Goal: Task Accomplishment & Management: Complete application form

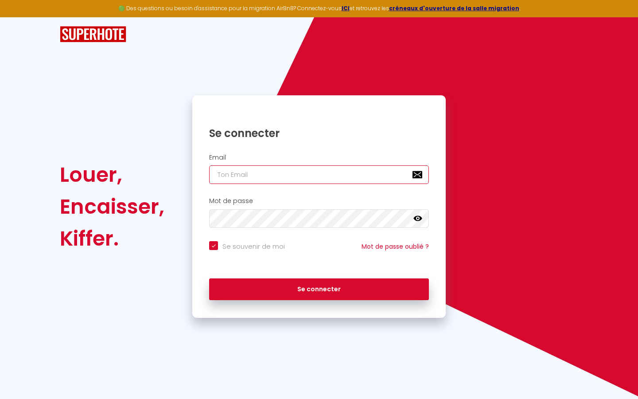
type input "s"
checkbox input "true"
type input "su"
checkbox input "true"
type input "sup"
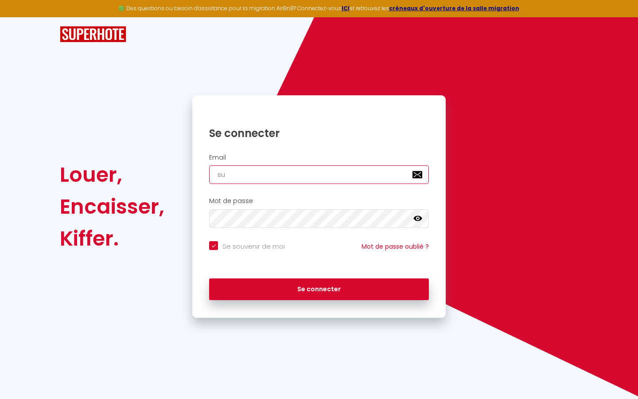
checkbox input "true"
type input "supe"
checkbox input "true"
type input "super"
checkbox input "true"
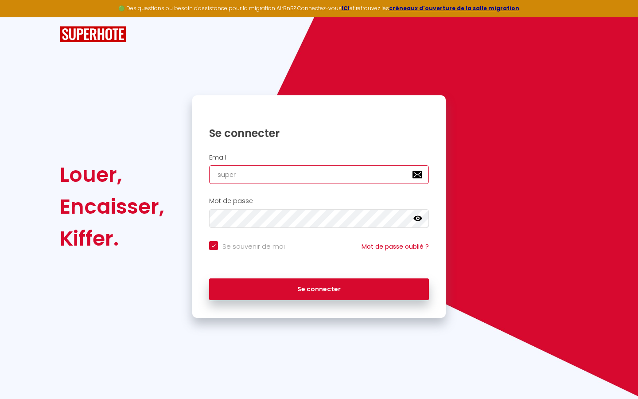
type input "superb"
checkbox input "true"
type input "superbo"
checkbox input "true"
type input "superbor"
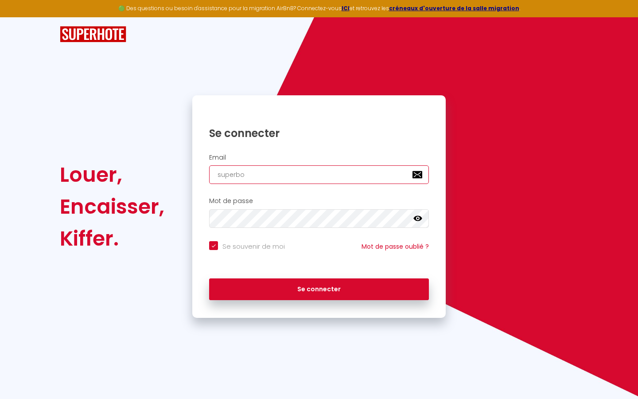
checkbox input "true"
type input "superbord"
checkbox input "true"
type input "superborde"
checkbox input "true"
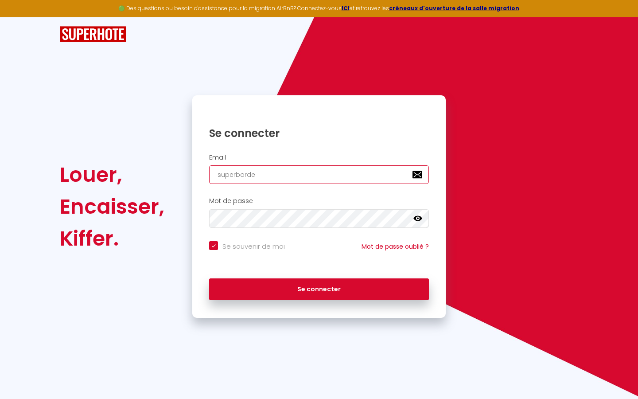
type input "superbordea"
checkbox input "true"
type input "superbordeau"
checkbox input "true"
type input "superbordeaux"
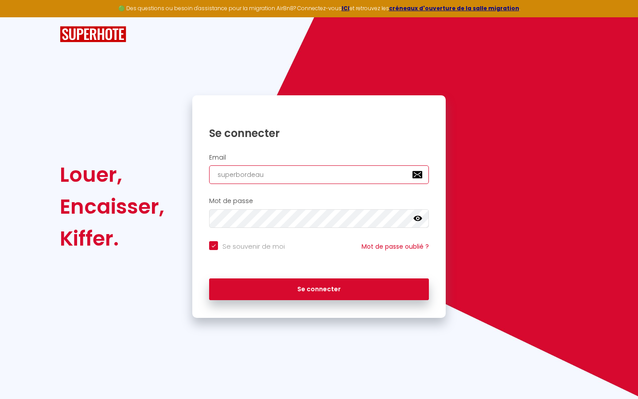
checkbox input "true"
type input "superbordeaux@"
checkbox input "true"
type input "superbordeaux@g"
checkbox input "true"
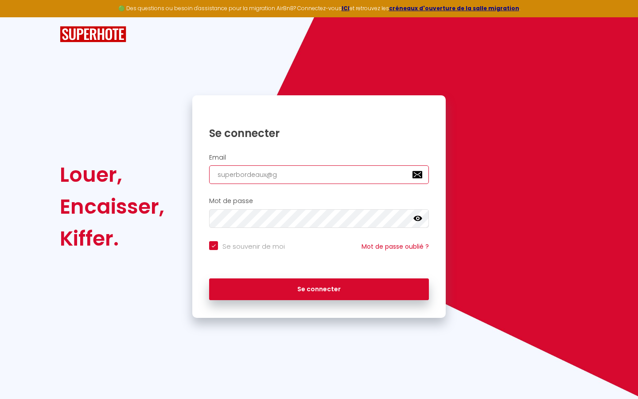
type input "superbordeaux@gm"
checkbox input "true"
type input "superbordeaux@gma"
checkbox input "true"
type input "superbordeaux@gmai"
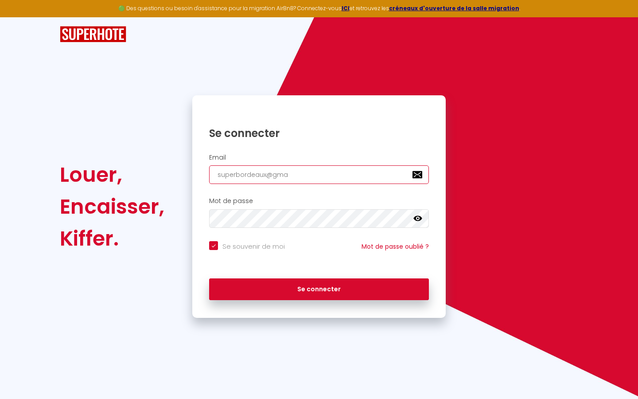
checkbox input "true"
type input "[EMAIL_ADDRESS]"
checkbox input "true"
type input "[EMAIL_ADDRESS]."
checkbox input "true"
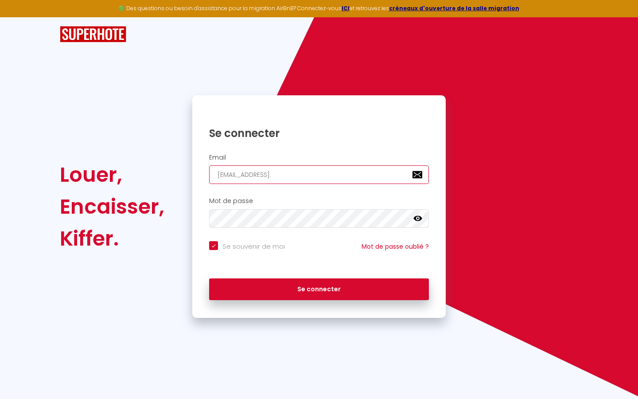
type input "superbordeaux@gmail.c"
checkbox input "true"
type input "[EMAIL_ADDRESS][DOMAIN_NAME]"
checkbox input "true"
type input "[EMAIL_ADDRESS][DOMAIN_NAME]"
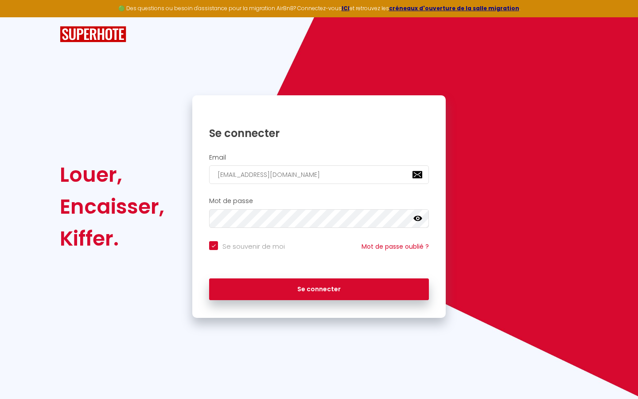
checkbox input "true"
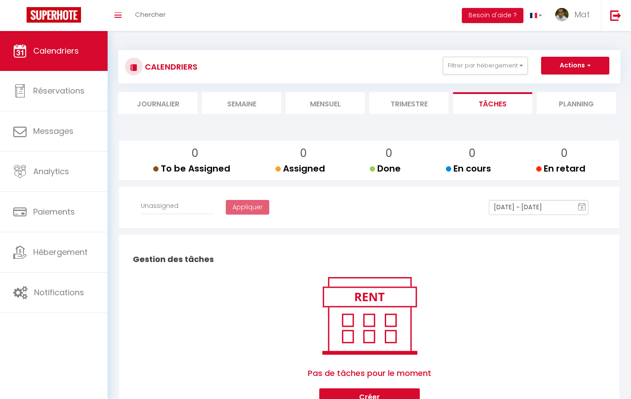
select select
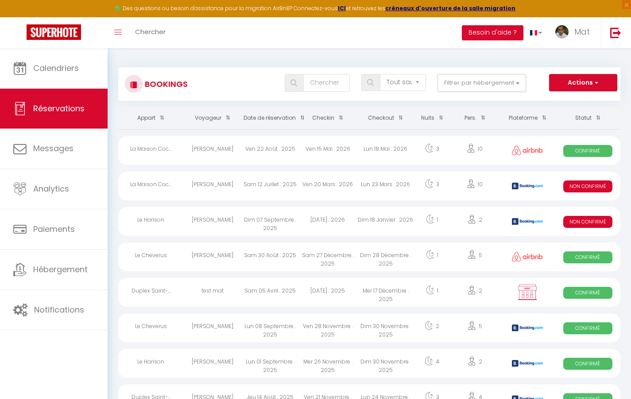
select select "message"
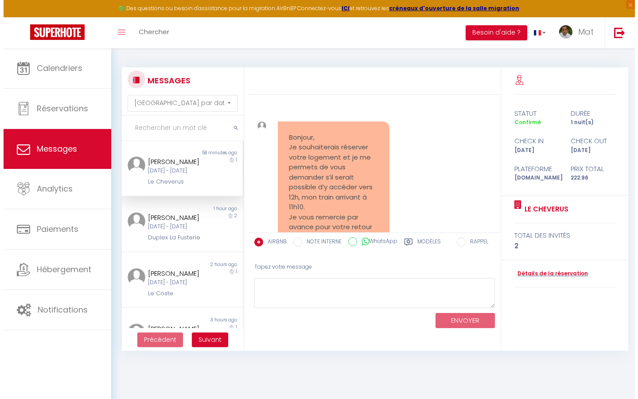
scroll to position [3483, 0]
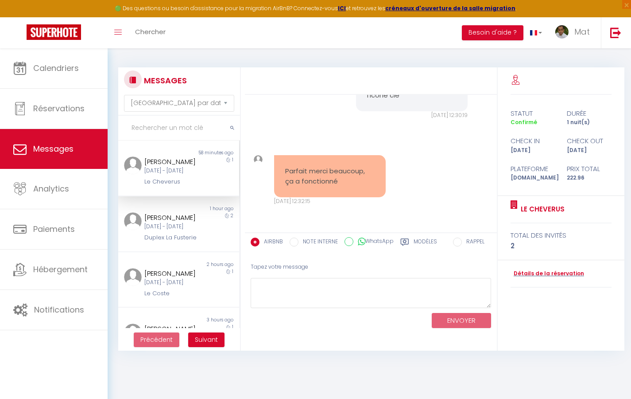
select select "2025"
select select "9"
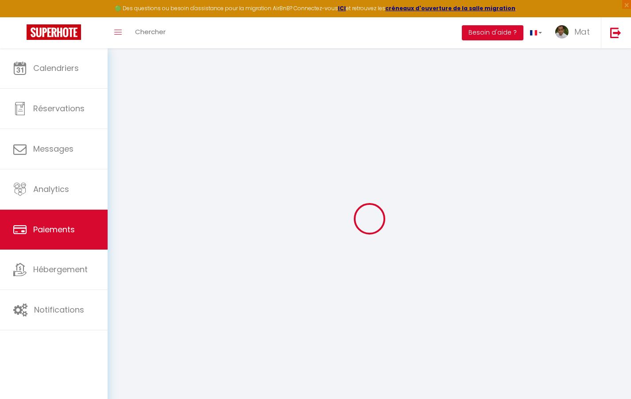
select select "2"
select select "0"
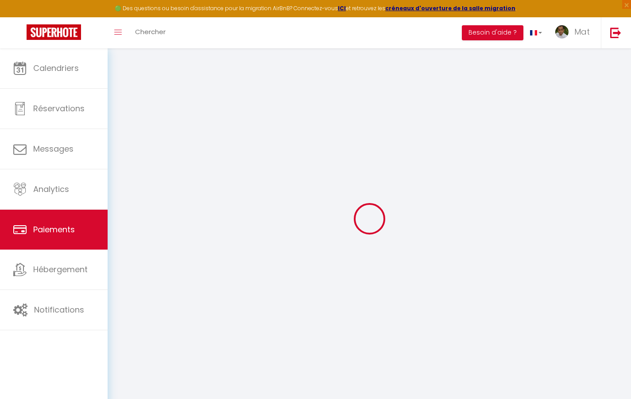
select select "0"
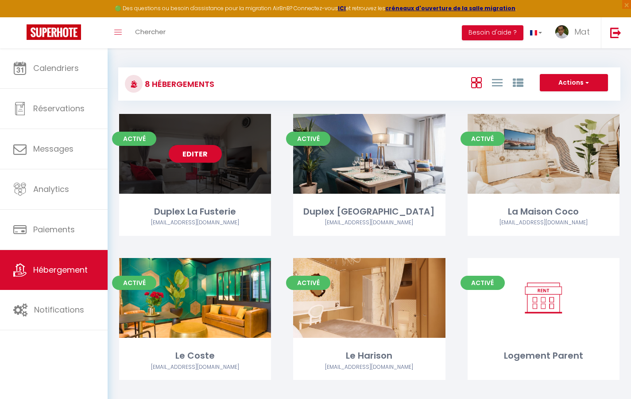
select select "3"
select select "2"
select select "1"
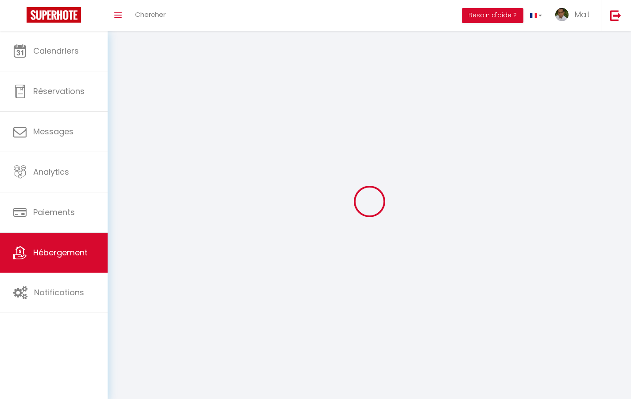
select select
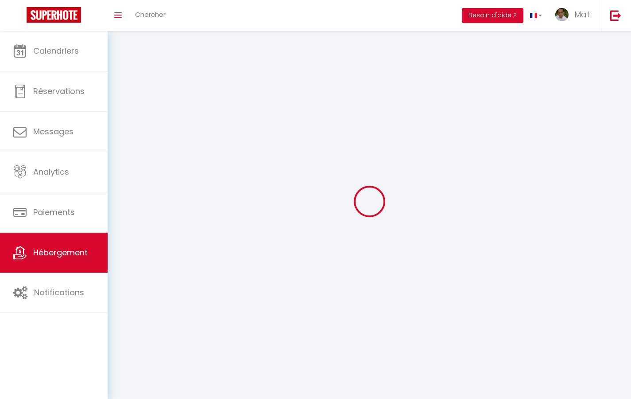
checkbox input "false"
select select
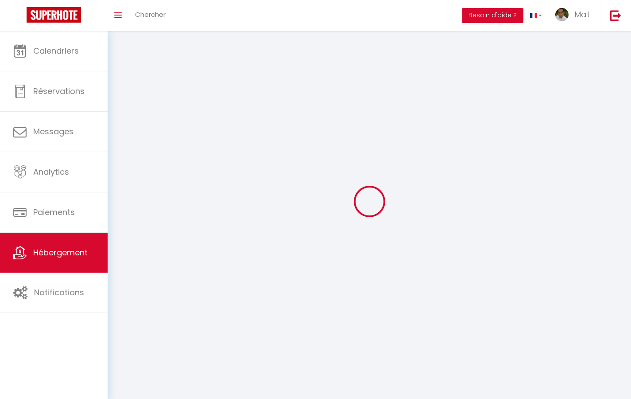
select select
select select "1"
select select
select select "28"
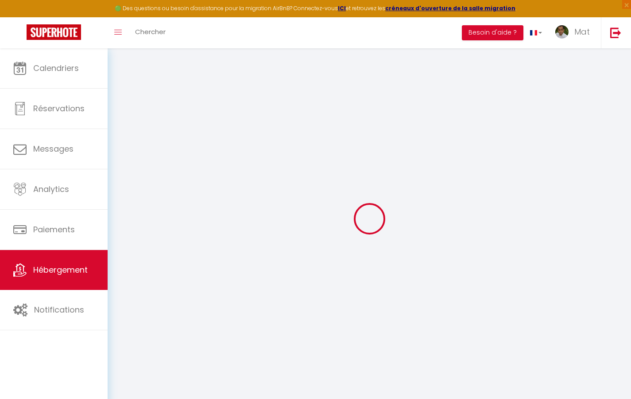
select select
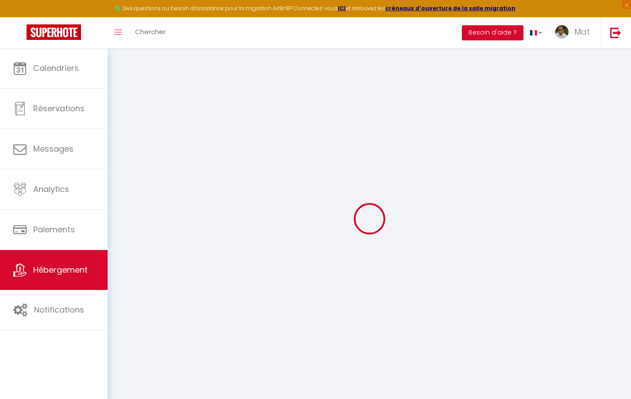
select select
checkbox input "false"
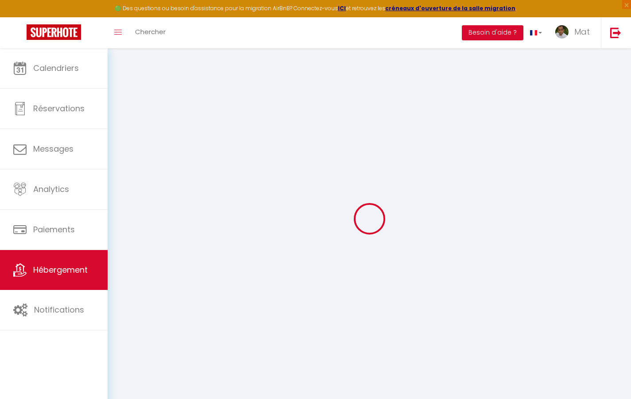
select select
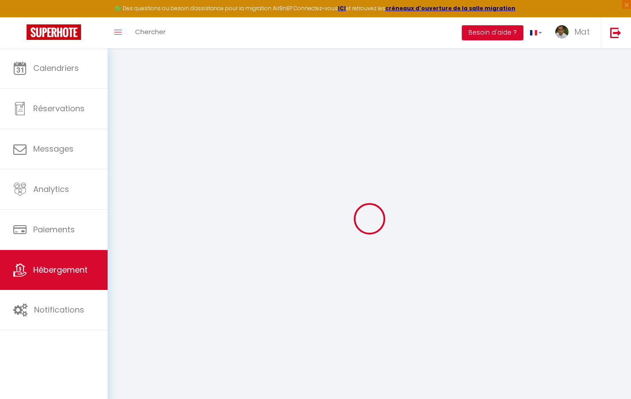
select select
checkbox input "false"
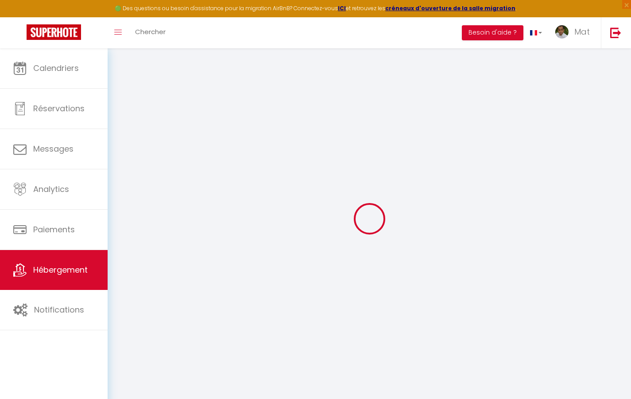
checkbox input "false"
select select
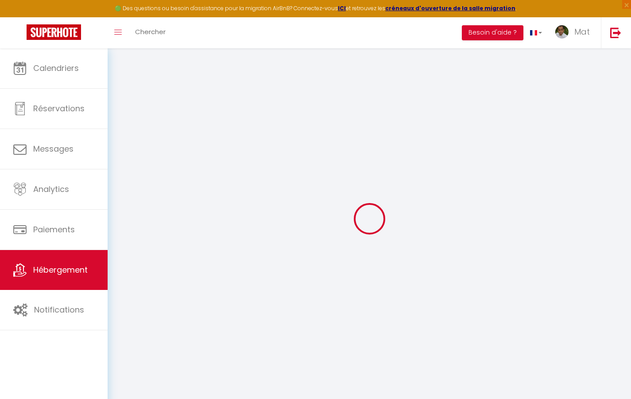
select select
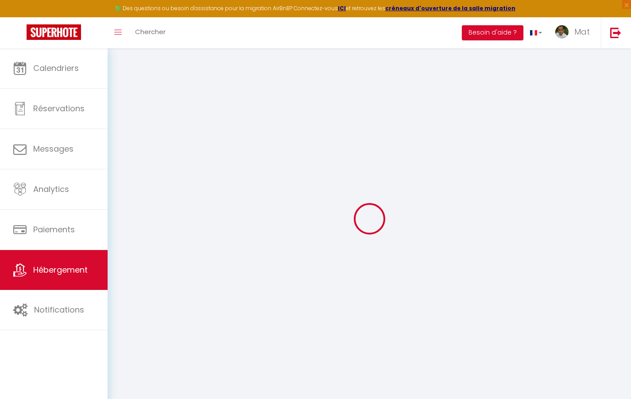
checkbox input "false"
select select
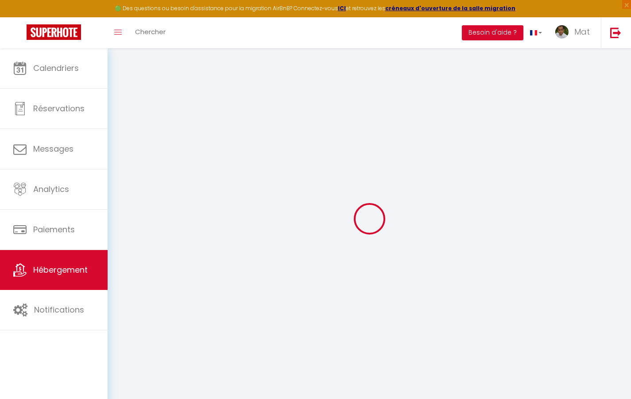
select select
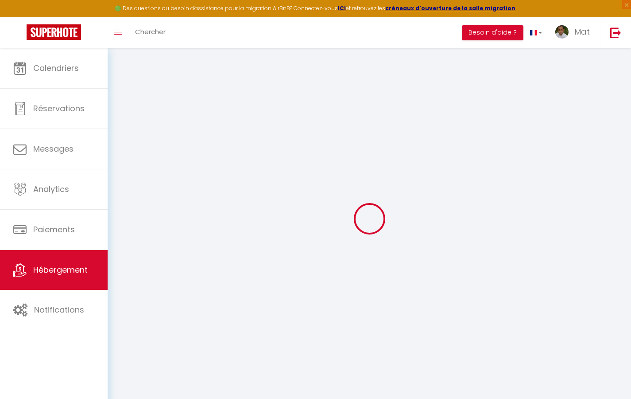
select select
checkbox input "false"
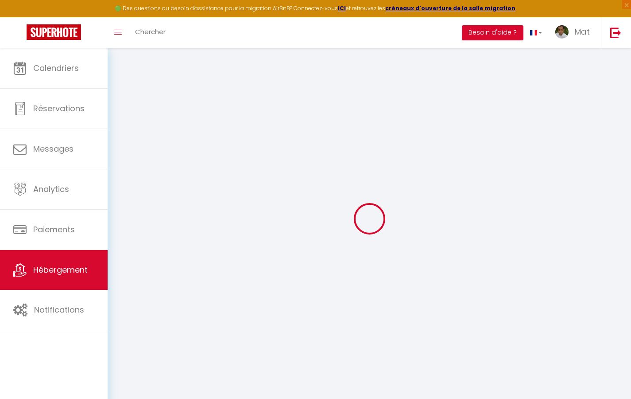
checkbox input "false"
select select
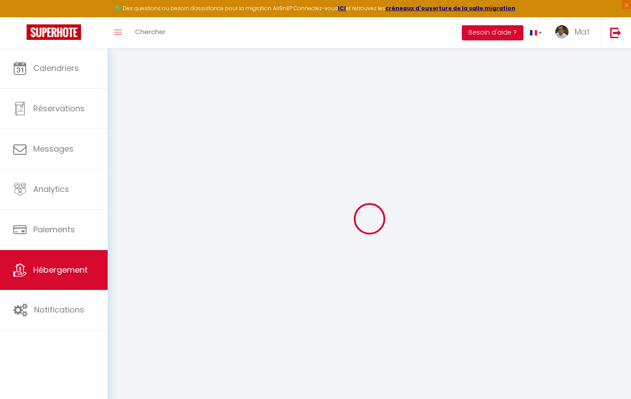
select select
checkbox input "false"
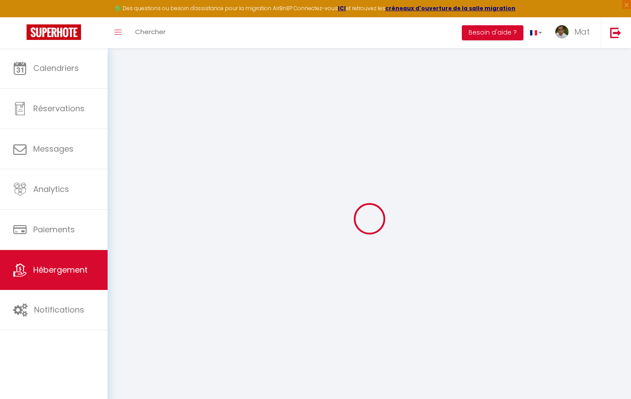
checkbox input "false"
select select
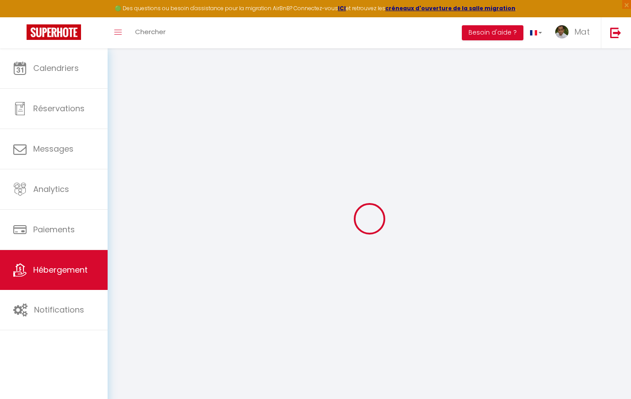
type input "Duplex La Fusterie"
type input "IMMO"
type input "MRA"
type input "[STREET_ADDRESS]"
type input "33800"
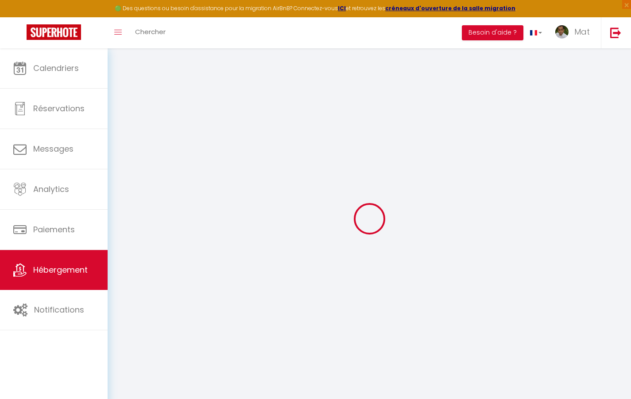
type input "[GEOGRAPHIC_DATA]"
select select "6"
type input "35"
type input "20"
type input "30"
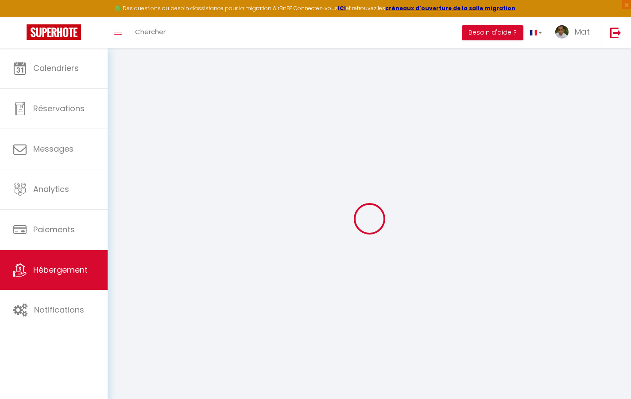
type input "1.65"
type input "200"
select select
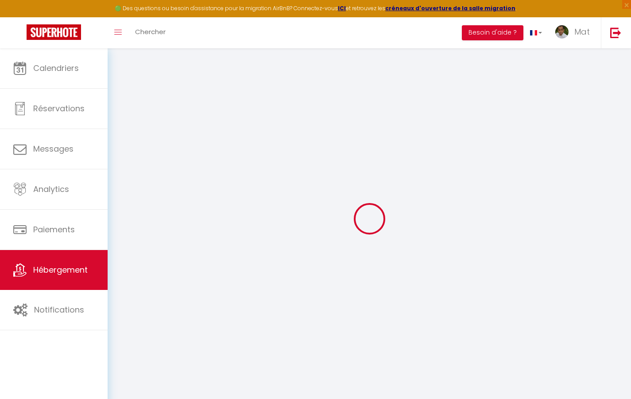
select select
type input "[STREET_ADDRESS]"
type input "33800"
type input "[GEOGRAPHIC_DATA]"
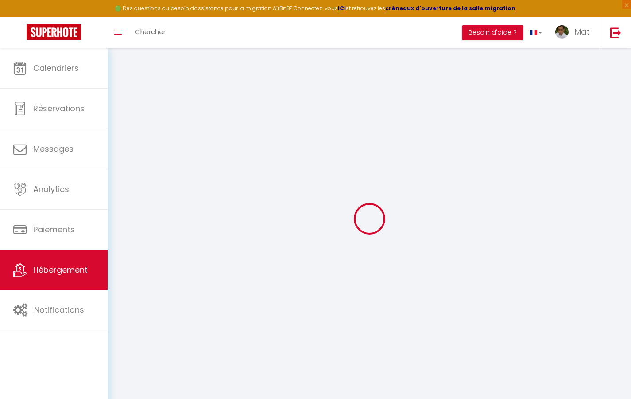
type input "[EMAIL_ADDRESS][DOMAIN_NAME]"
select select "742"
checkbox input "true"
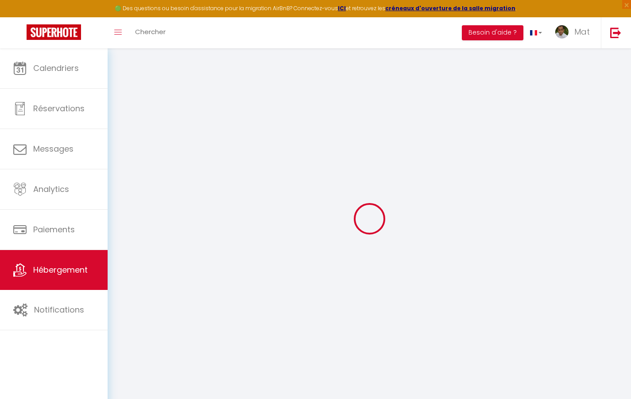
checkbox input "false"
type input "10"
type input "50"
type input "0"
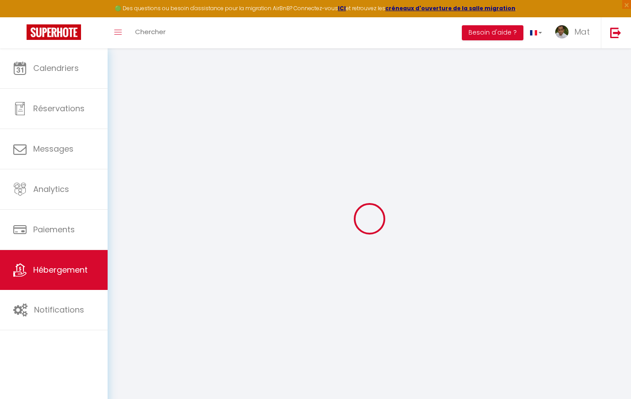
type input "0"
select select "2365"
select select
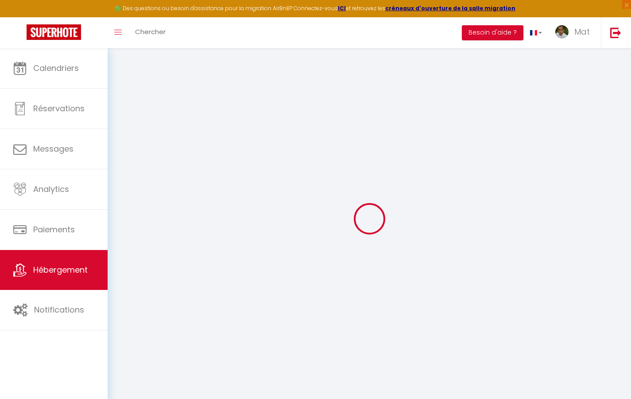
select select
checkbox input "true"
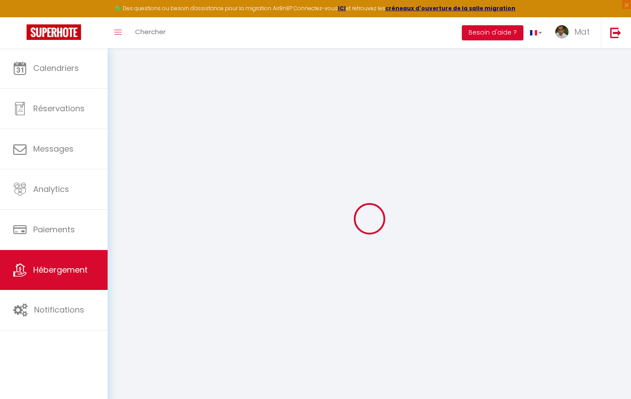
checkbox input "true"
checkbox input "false"
checkbox input "true"
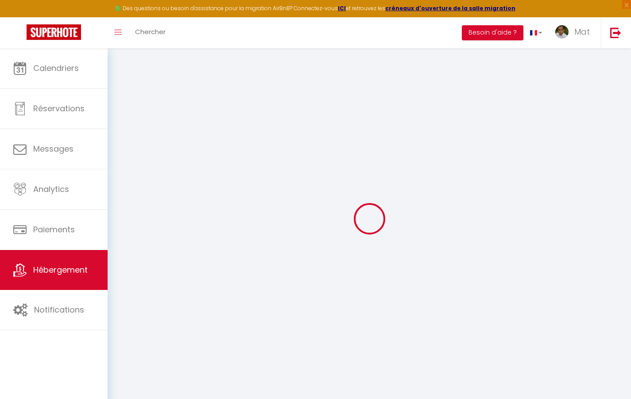
checkbox input "false"
select select "17:00"
select select "23:30"
select select "10:00"
select select "30"
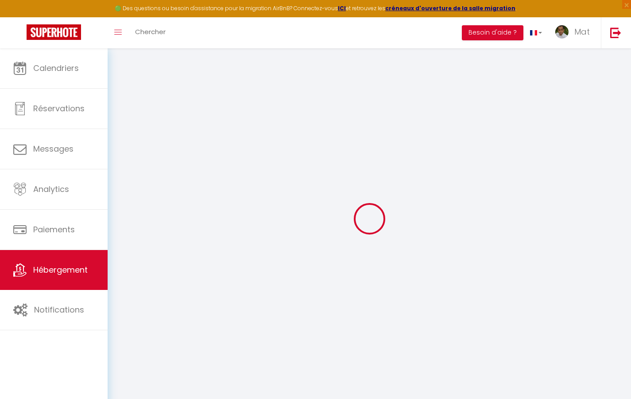
select select "120"
checkbox input "true"
checkbox input "false"
